Goal: Information Seeking & Learning: Learn about a topic

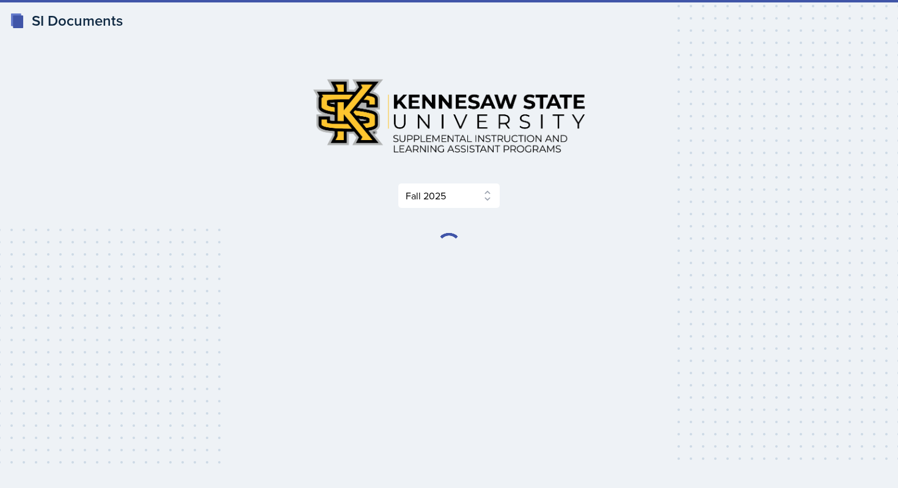
select select "2bed604d-1099-4043-b1bc-2365e8740244"
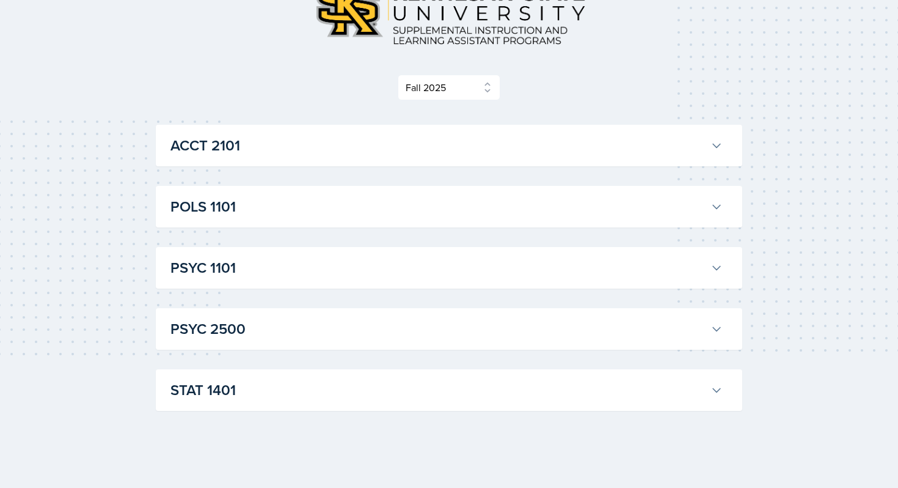
scroll to position [109, 0]
click at [384, 152] on h3 "ACCT 2101" at bounding box center [438, 144] width 535 height 22
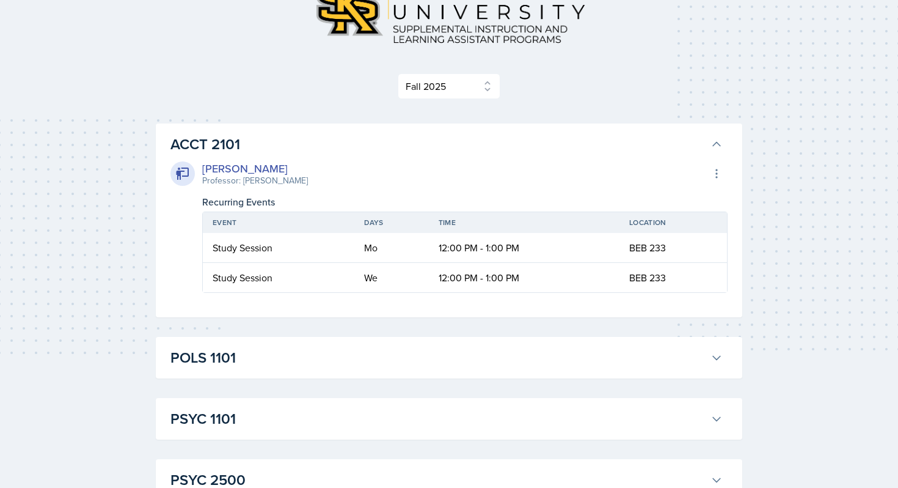
click at [384, 152] on h3 "ACCT 2101" at bounding box center [438, 144] width 535 height 22
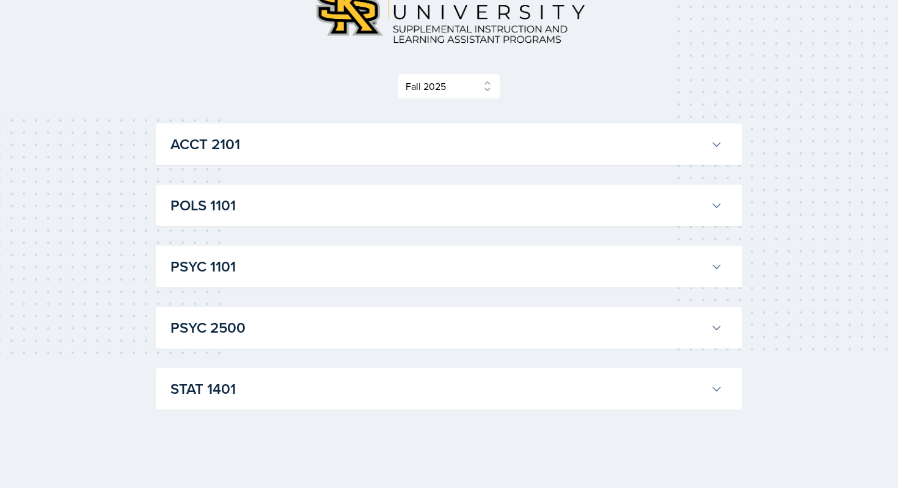
click at [384, 384] on h3 "STAT 1401" at bounding box center [438, 389] width 535 height 22
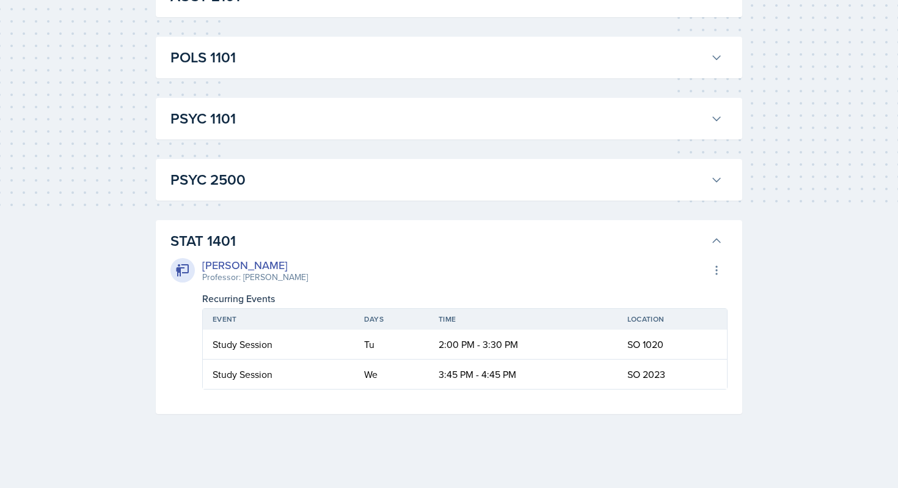
scroll to position [262, 0]
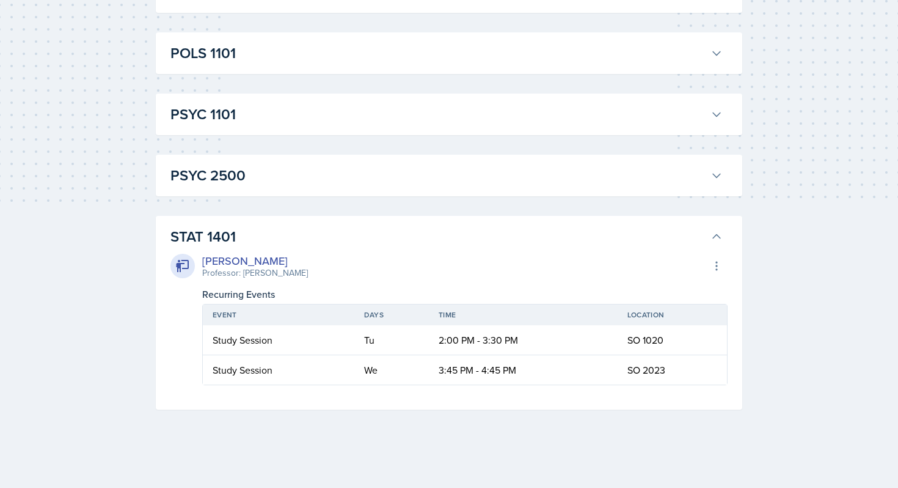
click at [377, 248] on div "Lilly Adan Professor: Livingstone Gadzanku Export to Google Calendar Recurring …" at bounding box center [449, 317] width 557 height 138
click at [257, 232] on h3 "STAT 1401" at bounding box center [438, 237] width 535 height 22
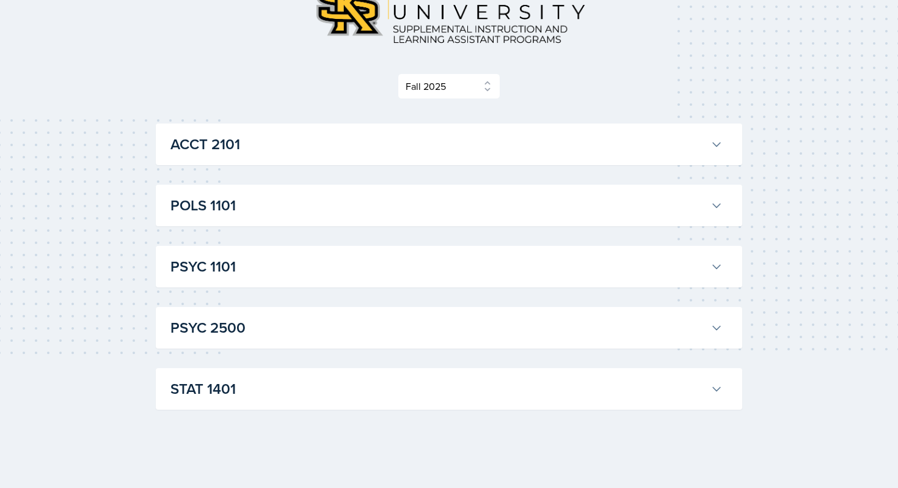
scroll to position [109, 0]
click at [274, 360] on div "ACCT 2101 Becca Adams Professor: Andrew Trotman Export to Google Calendar Recur…" at bounding box center [449, 266] width 587 height 286
click at [277, 334] on h3 "PSYC 2500" at bounding box center [438, 328] width 535 height 22
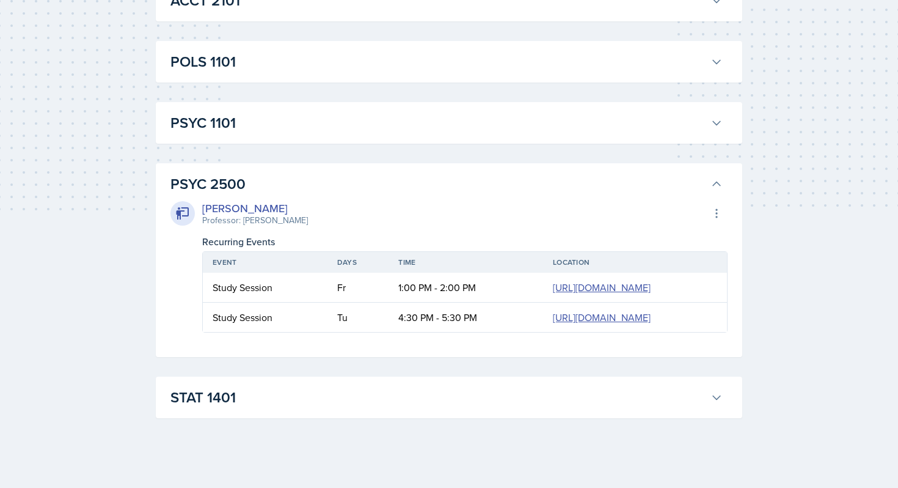
scroll to position [262, 0]
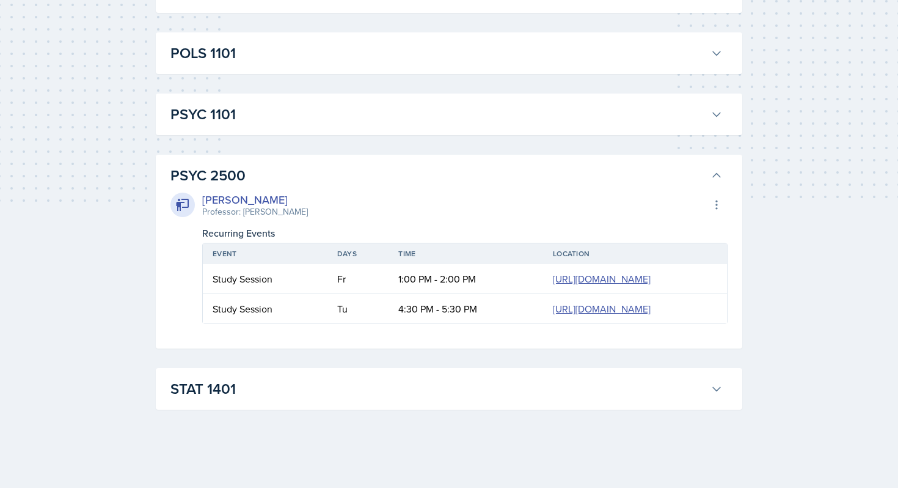
click at [257, 186] on div "Rayann Afani Professor: Mona Swallow Export to Google Calendar Recurring Events…" at bounding box center [449, 255] width 557 height 138
click at [243, 162] on button "PSYC 2500" at bounding box center [446, 175] width 557 height 27
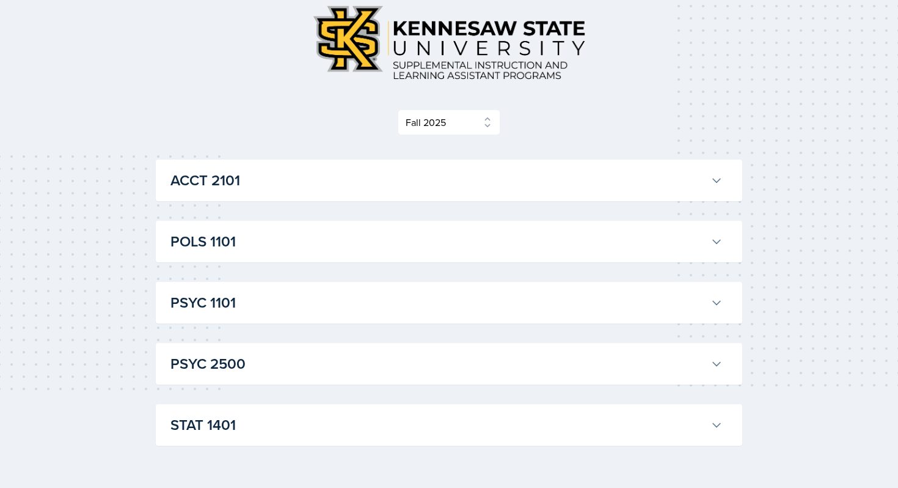
scroll to position [53, 0]
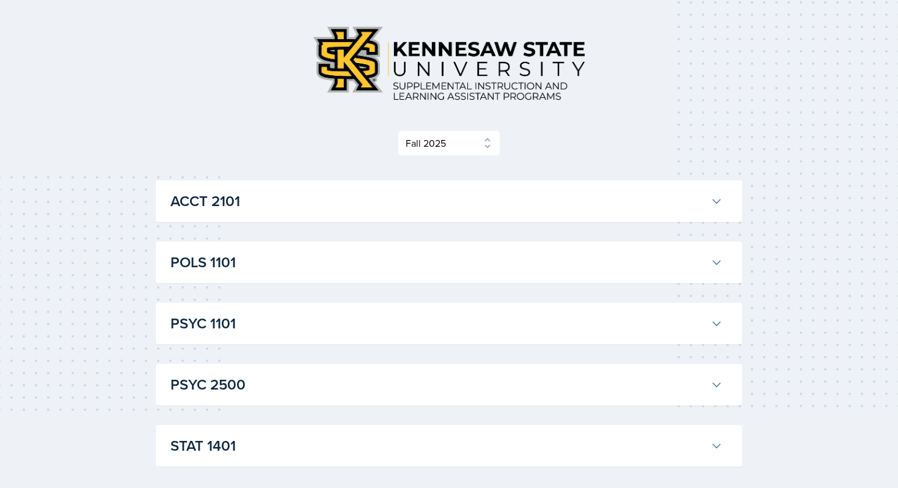
click at [243, 272] on h3 "POLS 1101" at bounding box center [438, 262] width 535 height 22
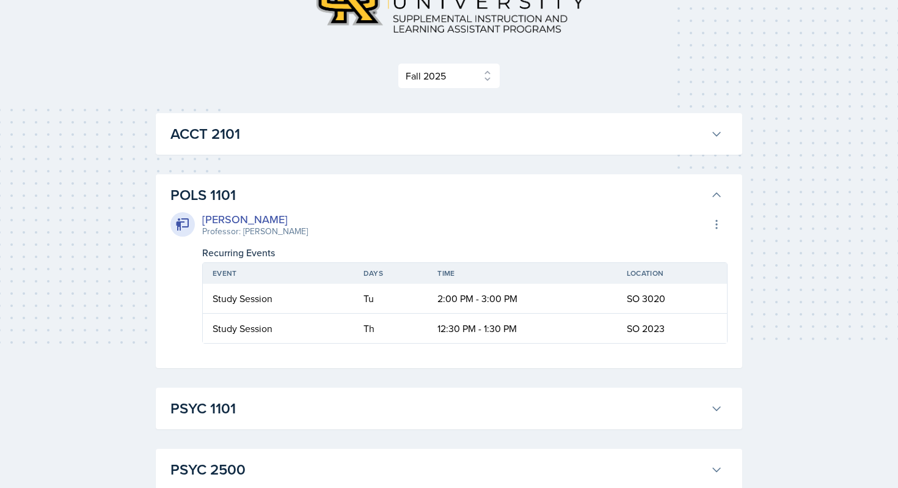
scroll to position [125, 0]
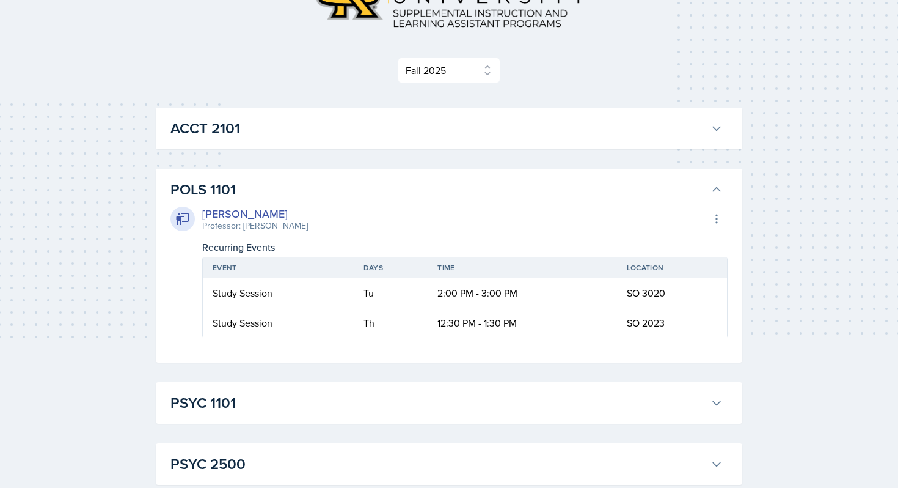
click at [233, 194] on h3 "POLS 1101" at bounding box center [438, 189] width 535 height 22
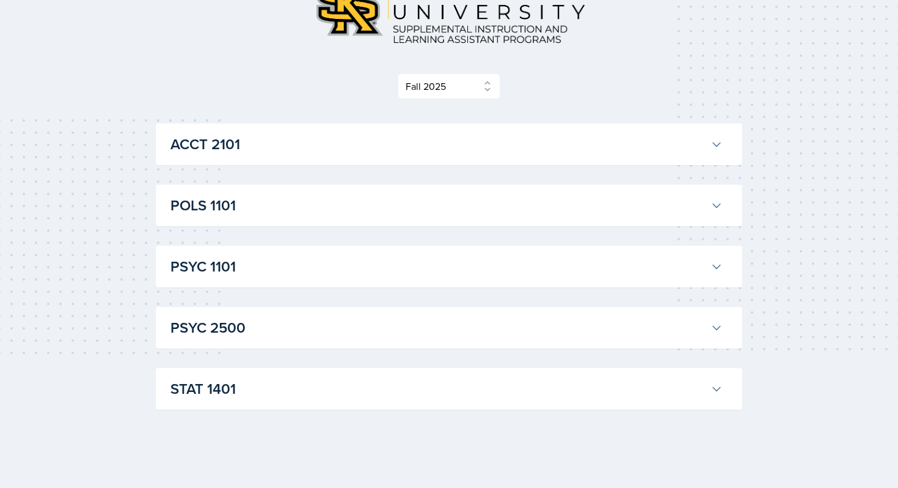
click at [242, 271] on h3 "PSYC 1101" at bounding box center [438, 266] width 535 height 22
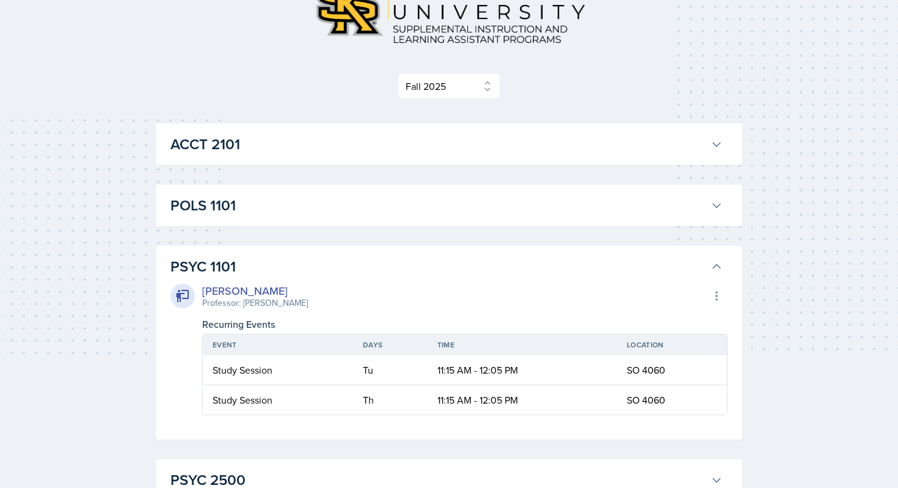
click at [242, 271] on h3 "PSYC 1101" at bounding box center [438, 266] width 535 height 22
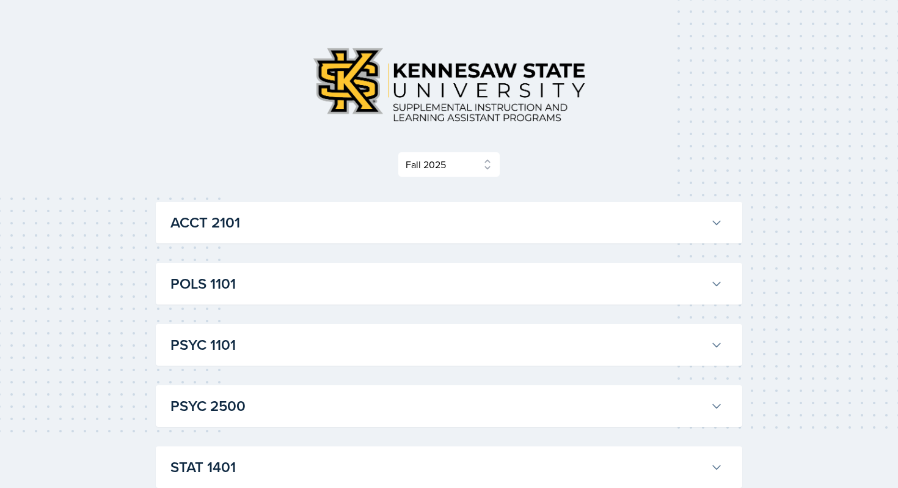
scroll to position [0, 0]
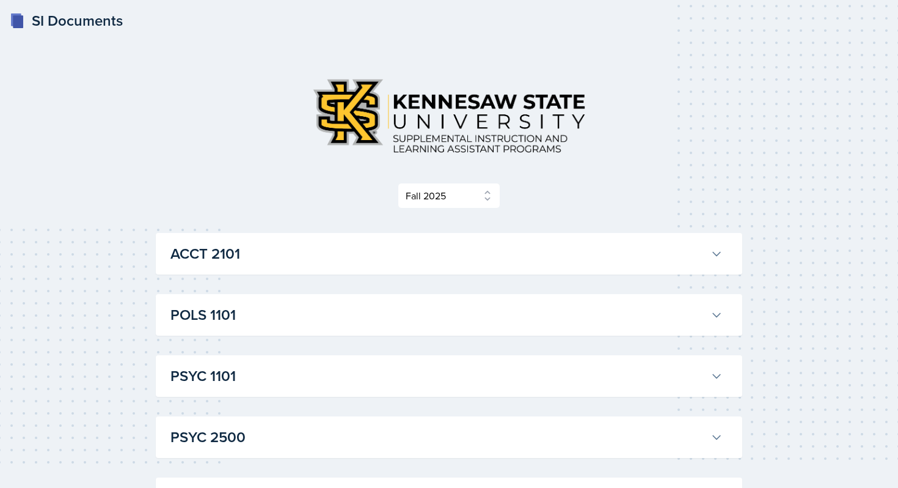
click at [427, 179] on div "Select Semester Fall 2025 Summer 2025 Spring 2025 Fall 2024 Summer 2024 Spring …" at bounding box center [449, 138] width 587 height 140
click at [440, 200] on select "Select Semester Fall 2025 Summer 2025 Spring 2025 Fall 2024 Summer 2024 Spring …" at bounding box center [449, 196] width 103 height 26
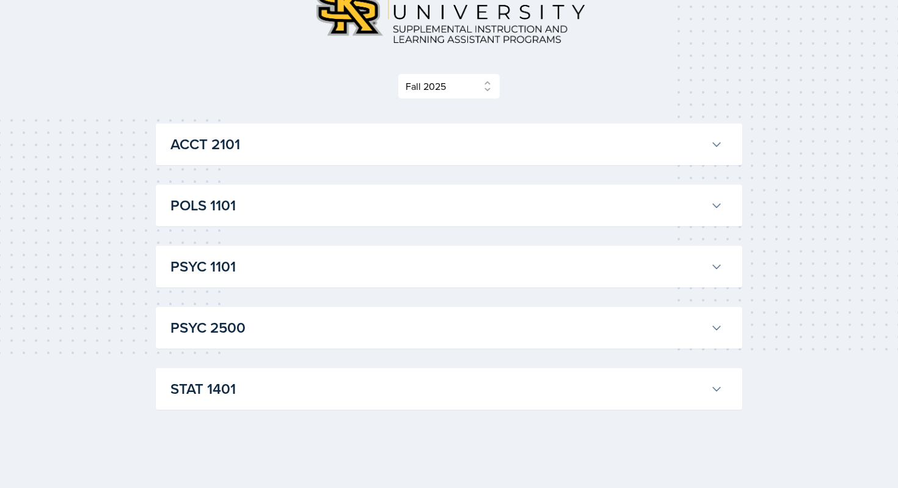
click at [313, 150] on h3 "ACCT 2101" at bounding box center [438, 144] width 535 height 22
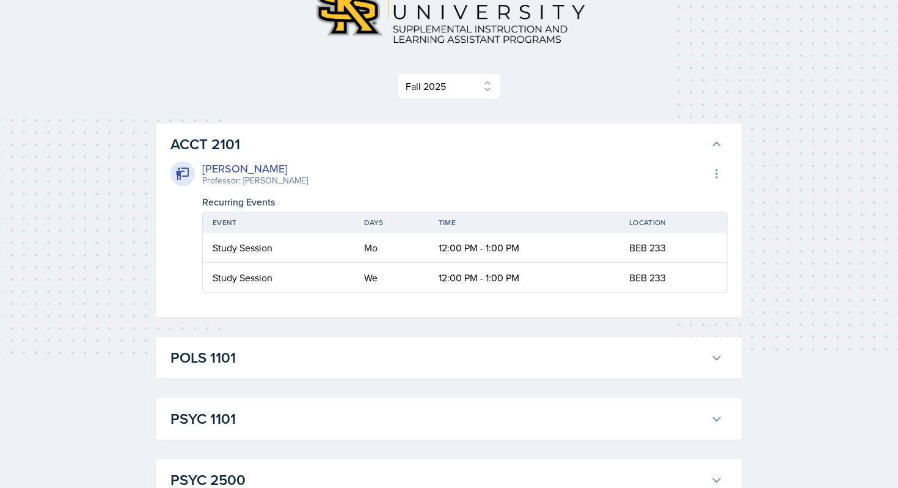
click at [313, 150] on h3 "ACCT 2101" at bounding box center [438, 144] width 535 height 22
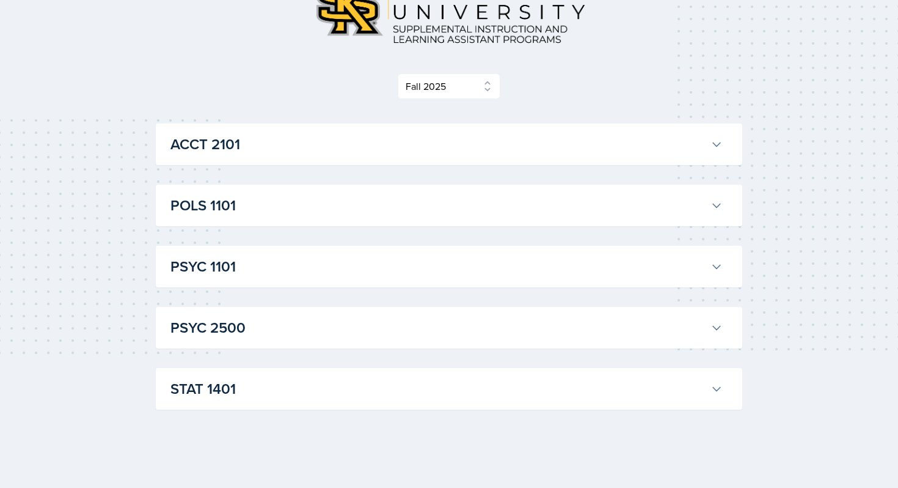
scroll to position [0, 0]
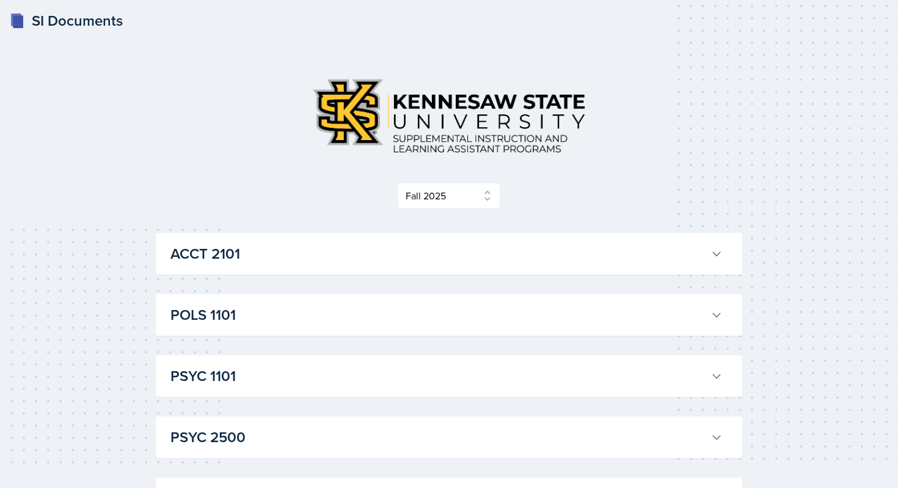
click at [95, 22] on div "SI Documents" at bounding box center [66, 21] width 113 height 22
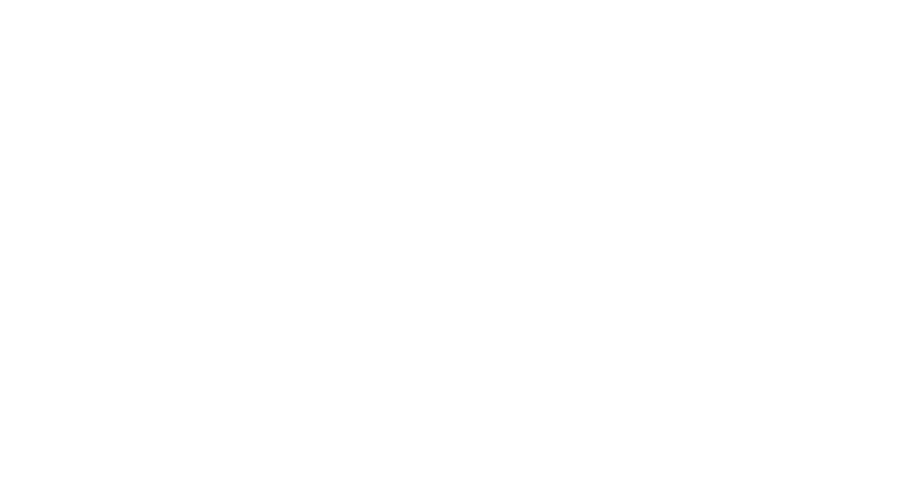
select select "2bed604d-1099-4043-b1bc-2365e8740244"
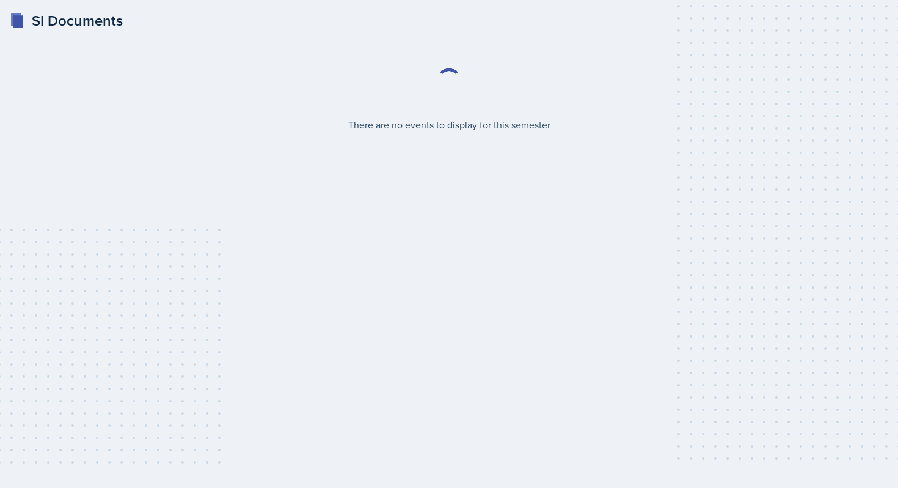
select select "2bed604d-1099-4043-b1bc-2365e8740244"
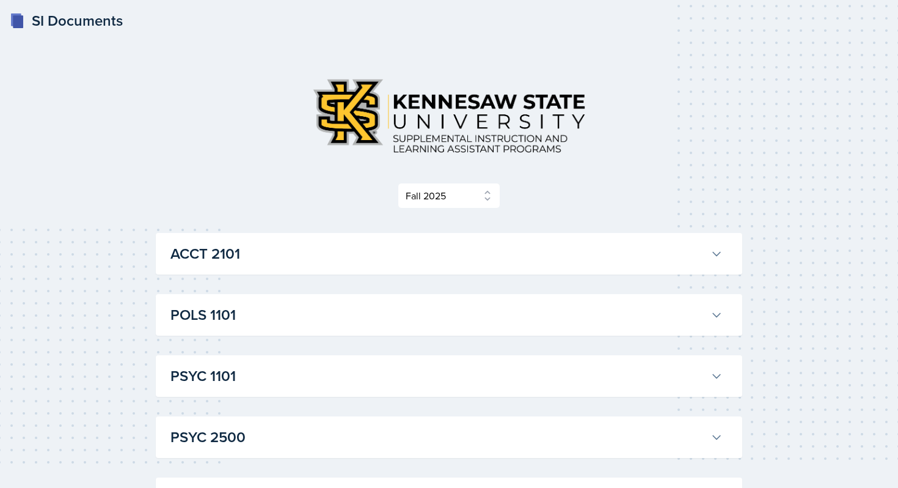
scroll to position [109, 0]
